Goal: Information Seeking & Learning: Learn about a topic

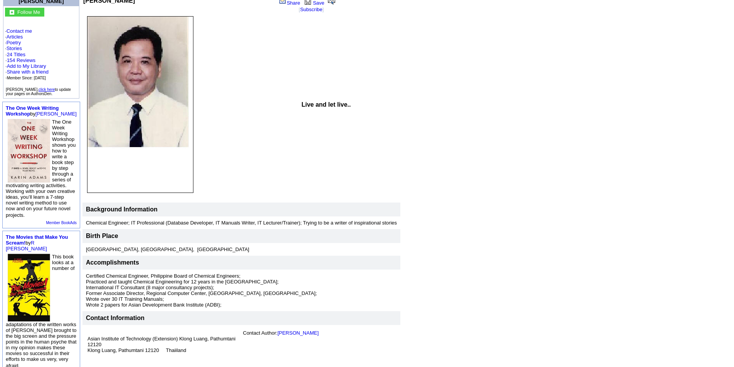
scroll to position [39, 0]
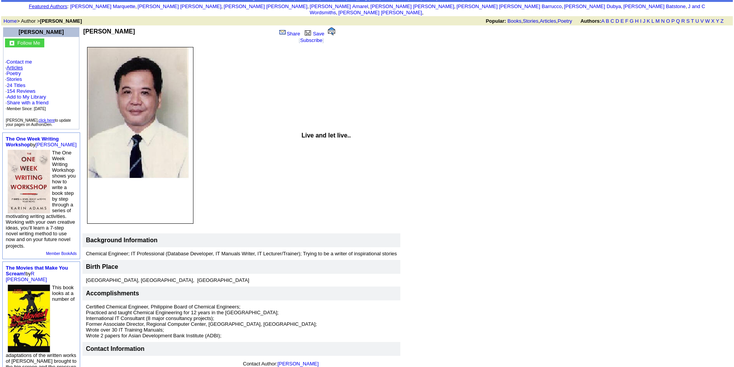
click at [23, 69] on link "Articles" at bounding box center [15, 68] width 17 height 6
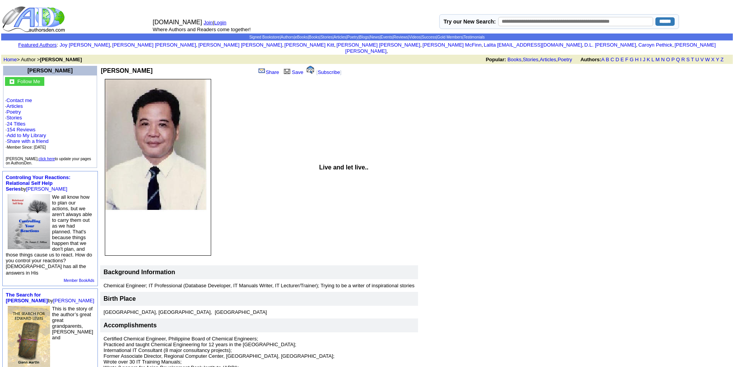
scroll to position [39, 0]
